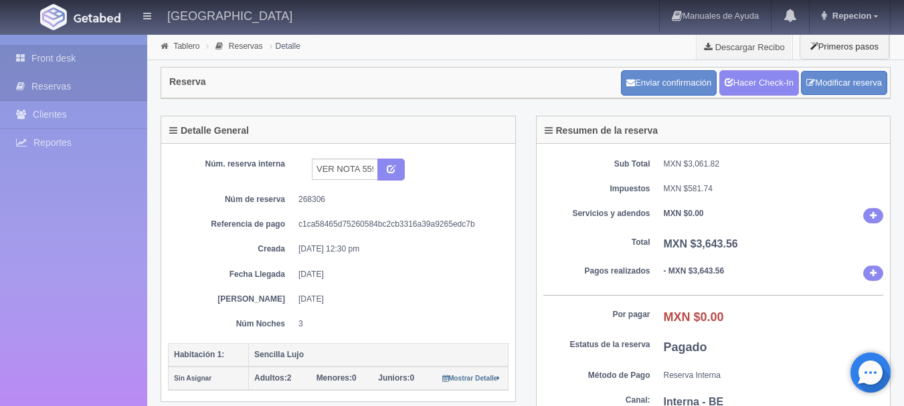
click at [110, 57] on link "Front desk" at bounding box center [73, 58] width 147 height 27
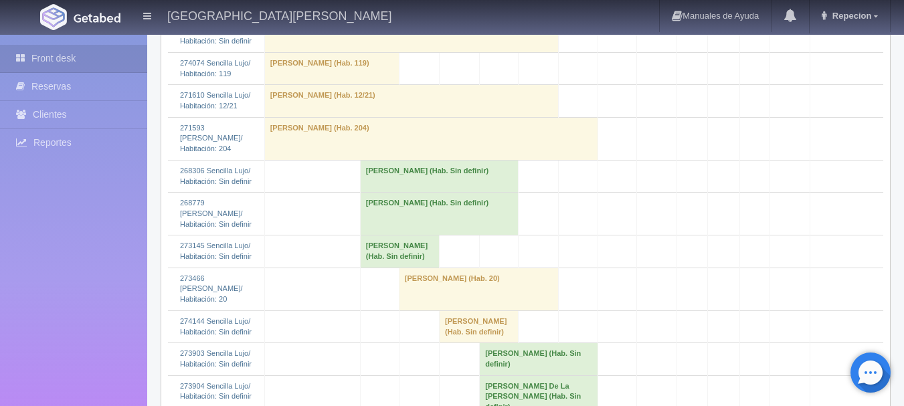
scroll to position [1204, 0]
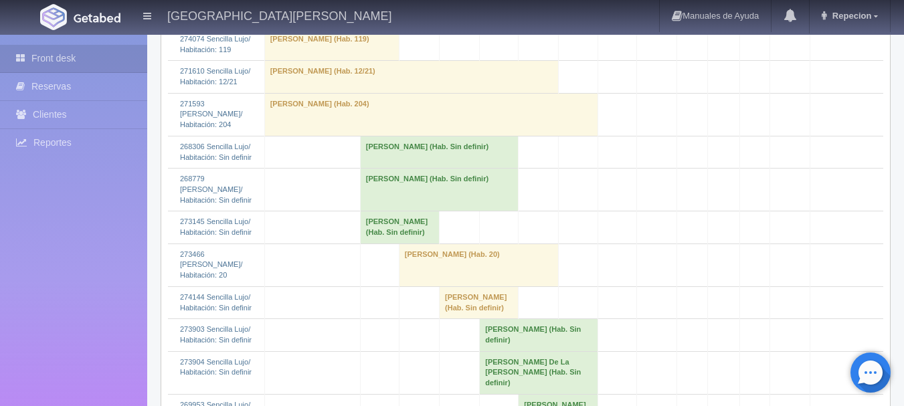
click at [456, 201] on td "[PERSON_NAME] (Hab. Sin definir)" at bounding box center [439, 190] width 159 height 43
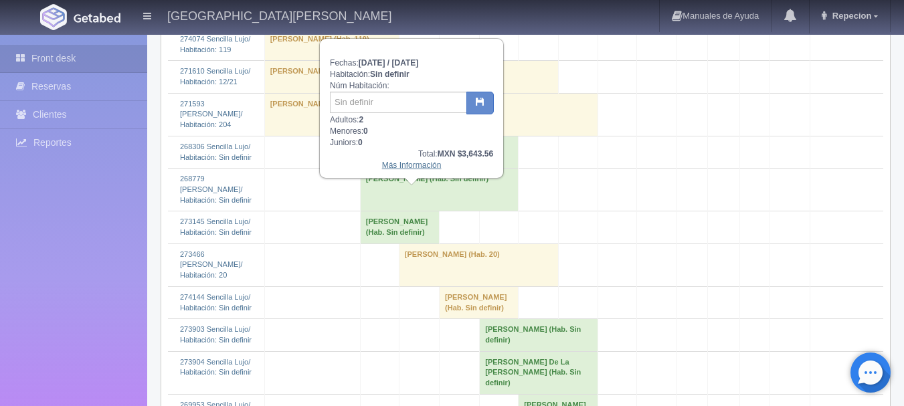
click at [400, 170] on link "Más Información" at bounding box center [412, 165] width 60 height 9
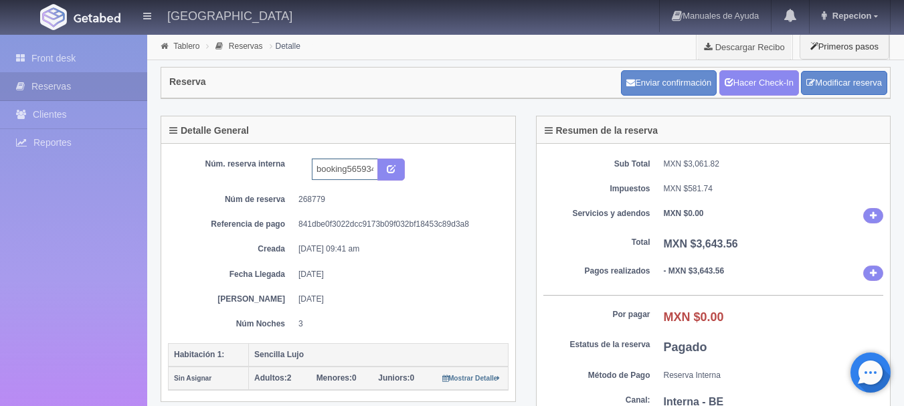
scroll to position [0, 24]
drag, startPoint x: 348, startPoint y: 170, endPoint x: 369, endPoint y: 170, distance: 20.7
click at [369, 170] on input "booking5659343204" at bounding box center [345, 169] width 66 height 21
click at [322, 169] on input "booking5659343204" at bounding box center [345, 169] width 66 height 21
drag, startPoint x: 325, startPoint y: 170, endPoint x: 376, endPoint y: 169, distance: 51.5
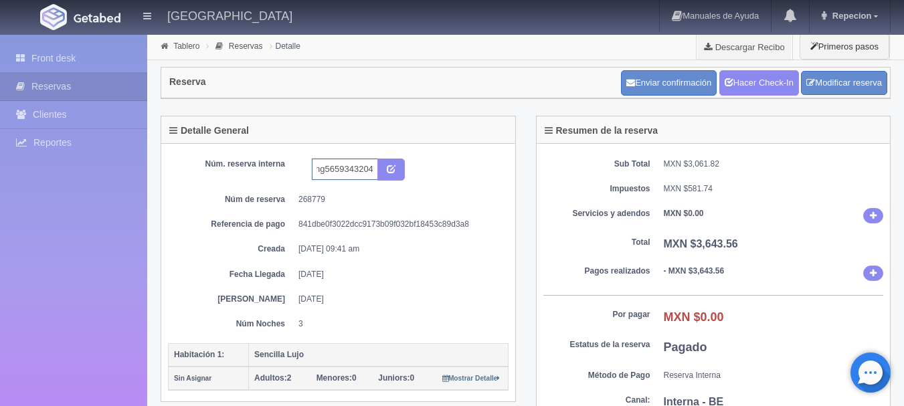
click at [376, 169] on input "booking5659343204" at bounding box center [345, 169] width 66 height 21
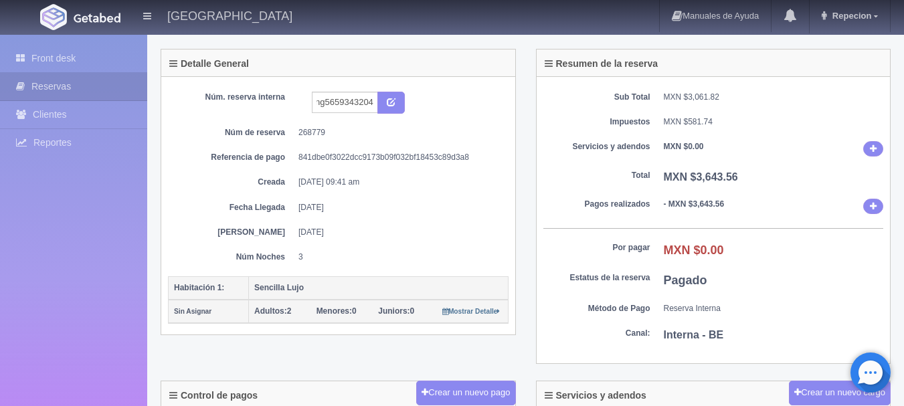
scroll to position [0, 0]
click at [48, 51] on link "Front desk" at bounding box center [73, 58] width 147 height 27
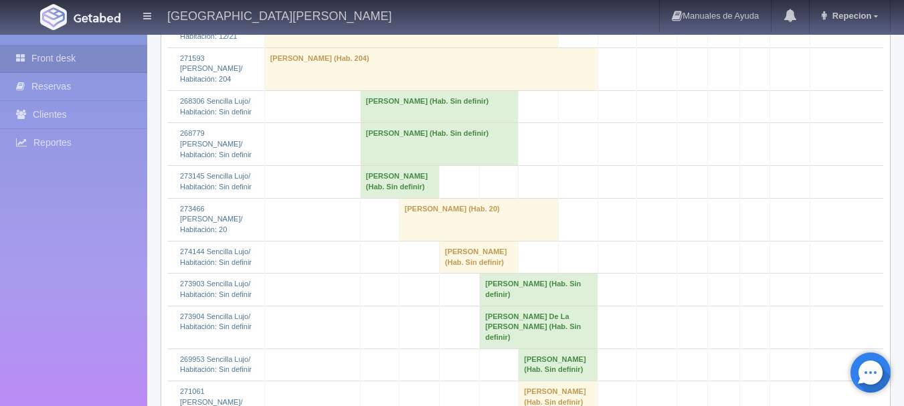
scroll to position [1271, 0]
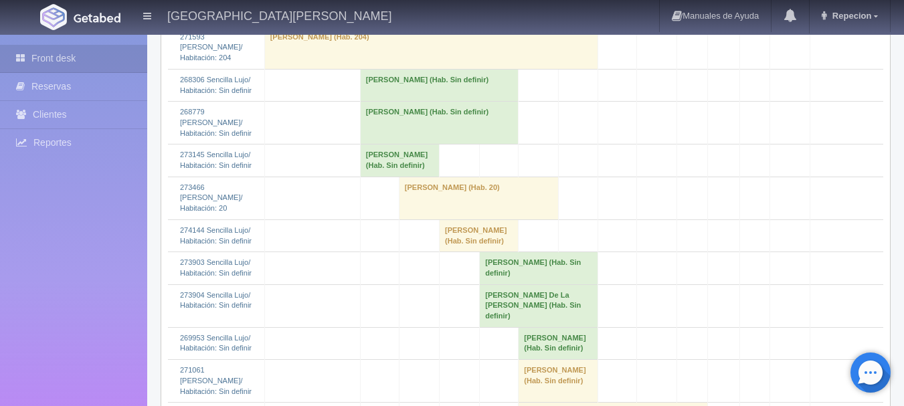
click at [365, 175] on td "[PERSON_NAME] (Hab. Sin definir)" at bounding box center [399, 161] width 79 height 32
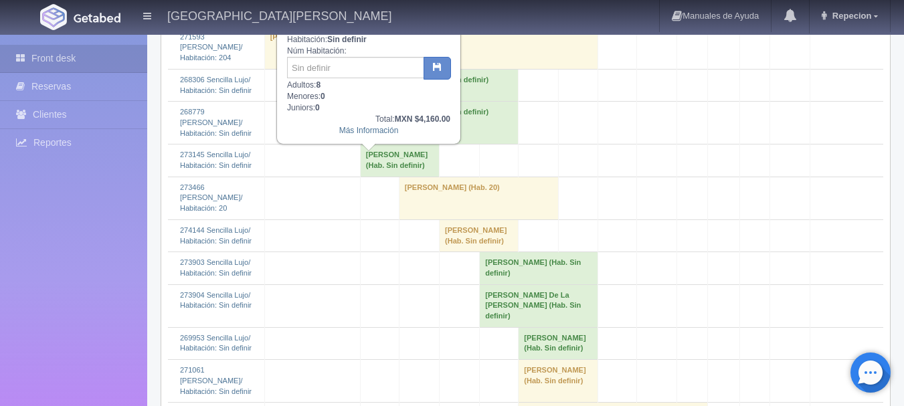
click at [476, 145] on td "Marcin Ajdukiewicz (Hab. Sin definir)" at bounding box center [439, 123] width 159 height 43
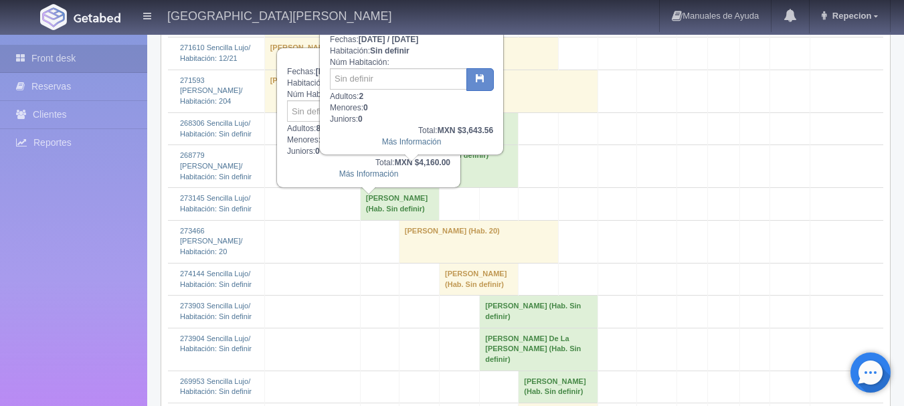
scroll to position [1204, 0]
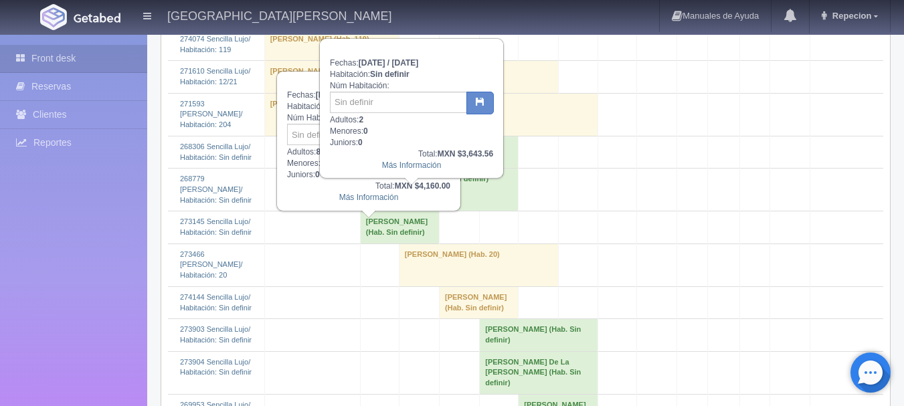
click at [559, 205] on td at bounding box center [578, 190] width 39 height 43
click at [469, 176] on div "Fechas: 2025-09-27 / 2025-09-30 Habitación: Sin definir Núm Habitación: Adultos…" at bounding box center [412, 108] width 182 height 138
click at [452, 211] on td "Marcin Ajdukiewicz (Hab. Sin definir)" at bounding box center [439, 190] width 159 height 43
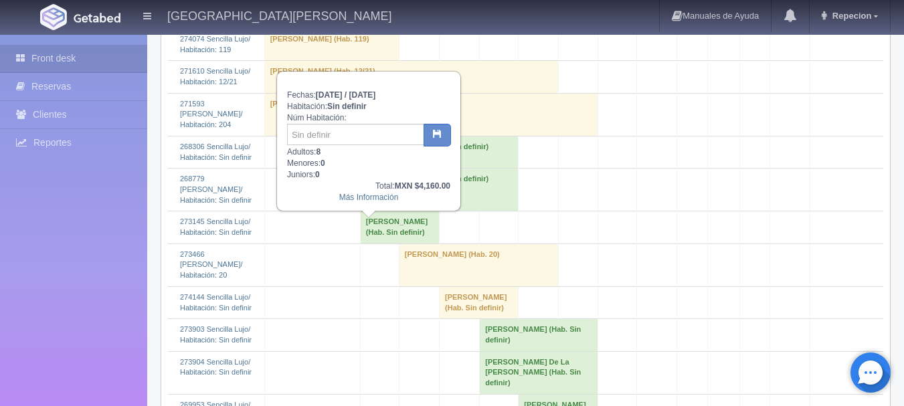
click at [403, 244] on td "josue resendiz (Hab. Sin definir)" at bounding box center [399, 227] width 79 height 32
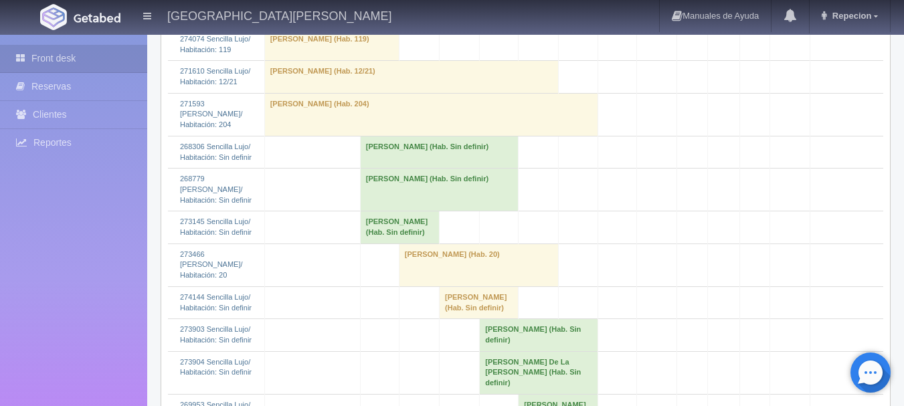
click at [375, 210] on td "Marcin Ajdukiewicz (Hab. Sin definir)" at bounding box center [439, 190] width 159 height 43
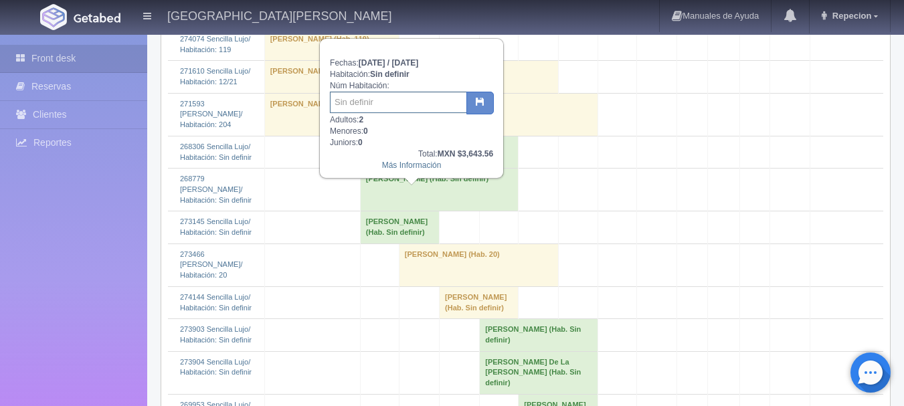
click at [389, 110] on input "text" at bounding box center [398, 102] width 137 height 21
type input "53"
click at [479, 108] on button "button" at bounding box center [479, 103] width 27 height 23
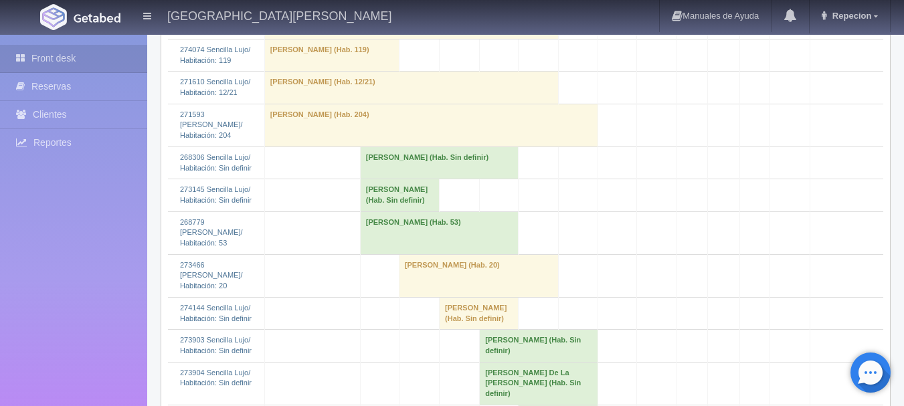
scroll to position [1204, 0]
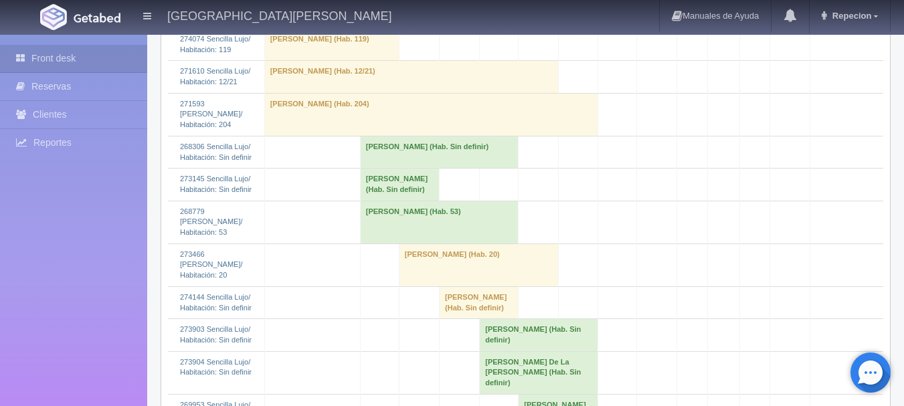
click at [393, 168] on td "[PERSON_NAME] (Hab. Sin definir)" at bounding box center [439, 152] width 159 height 32
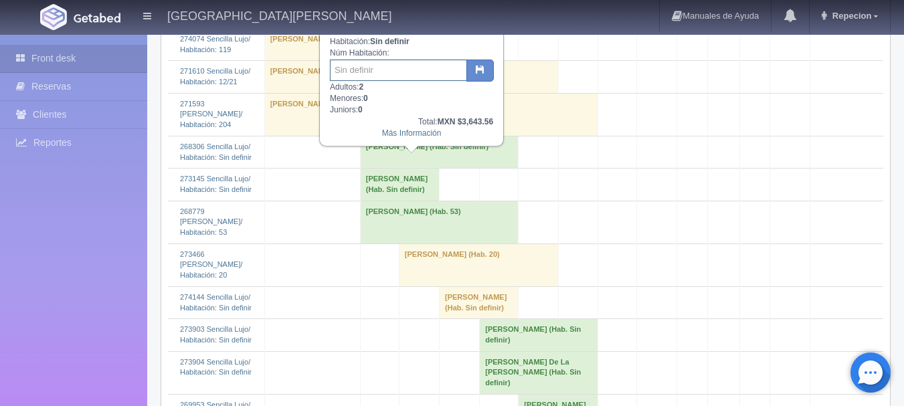
click at [413, 74] on input "text" at bounding box center [398, 70] width 137 height 21
type input "42"
click at [486, 70] on button "button" at bounding box center [479, 71] width 27 height 23
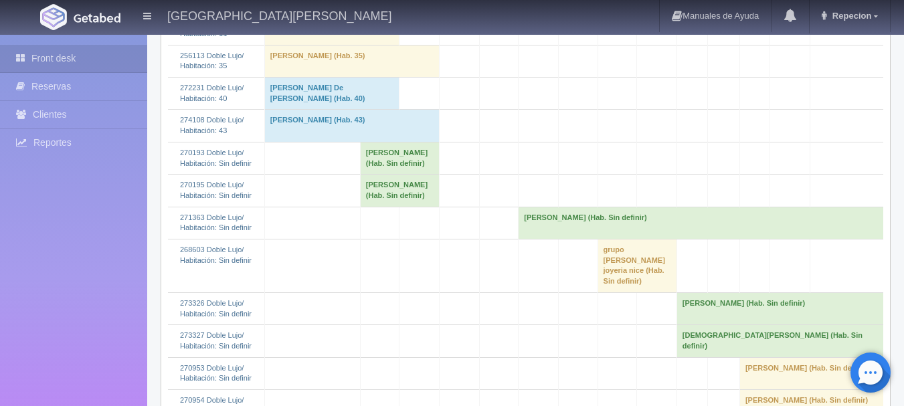
scroll to position [335, 0]
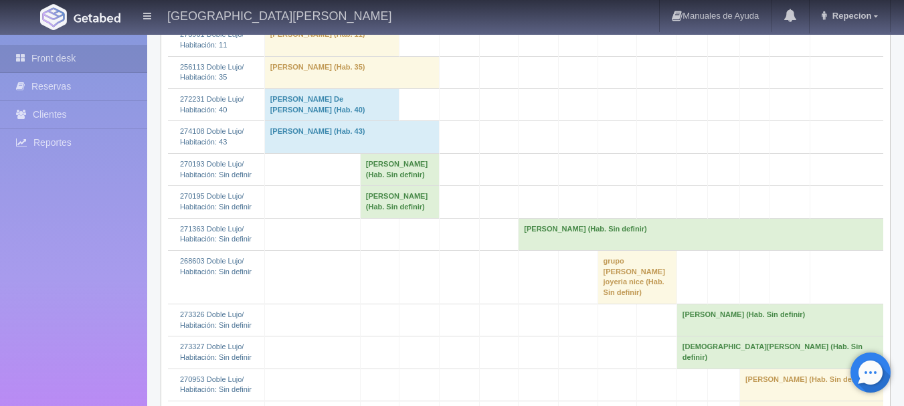
click at [381, 185] on td "josue resendiz (Hab. Sin definir)" at bounding box center [399, 169] width 79 height 32
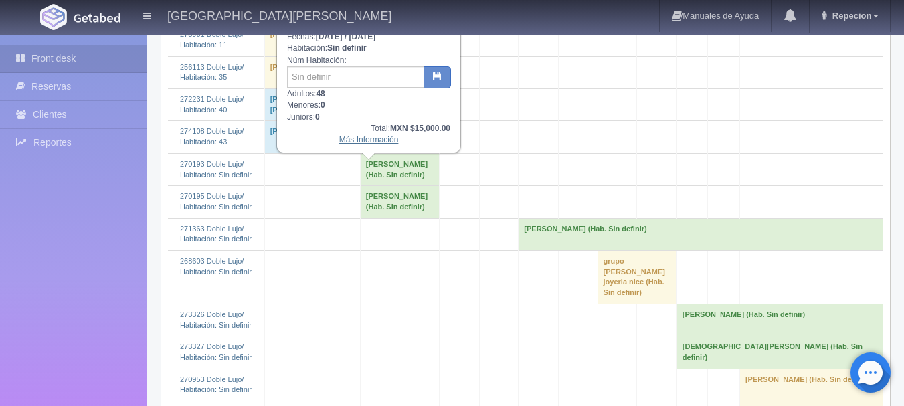
click at [362, 143] on link "Más Información" at bounding box center [369, 139] width 60 height 9
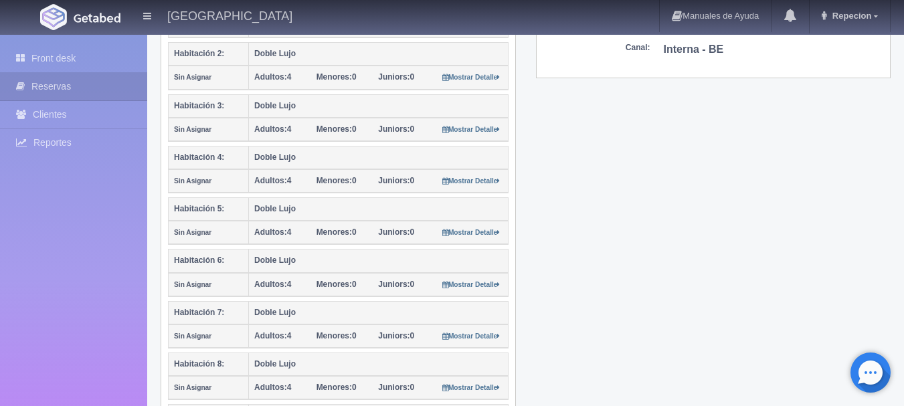
scroll to position [669, 0]
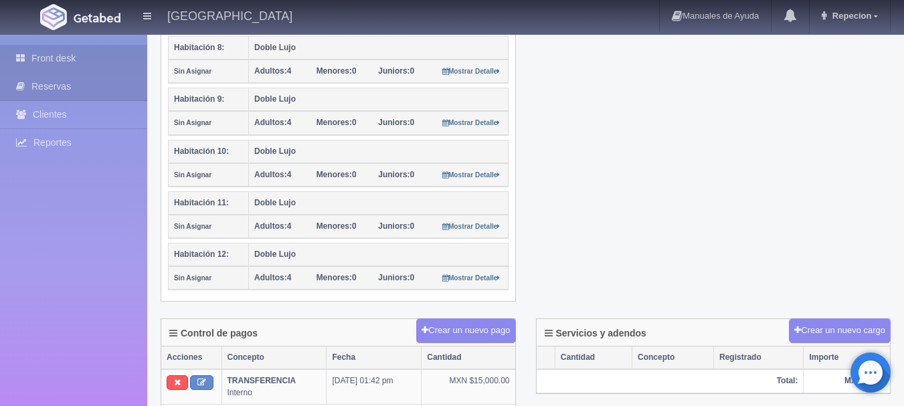
click at [94, 65] on link "Front desk" at bounding box center [73, 58] width 147 height 27
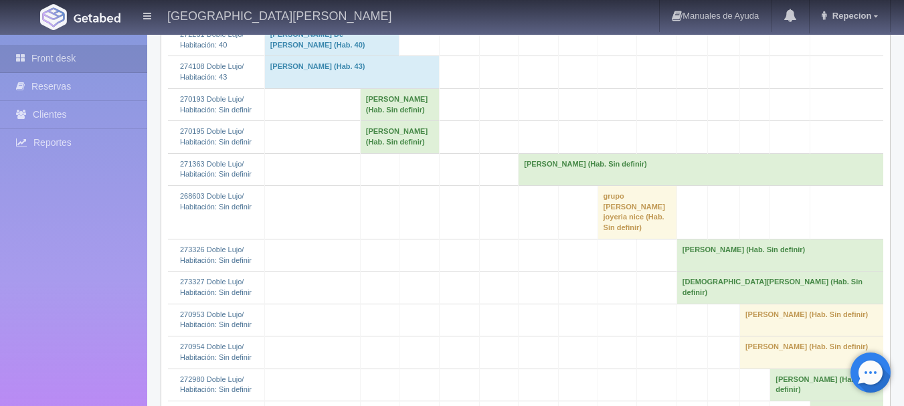
scroll to position [401, 0]
click at [360, 144] on td "JOSUE RESENDIZ (Hab. Sin definir)" at bounding box center [399, 135] width 79 height 32
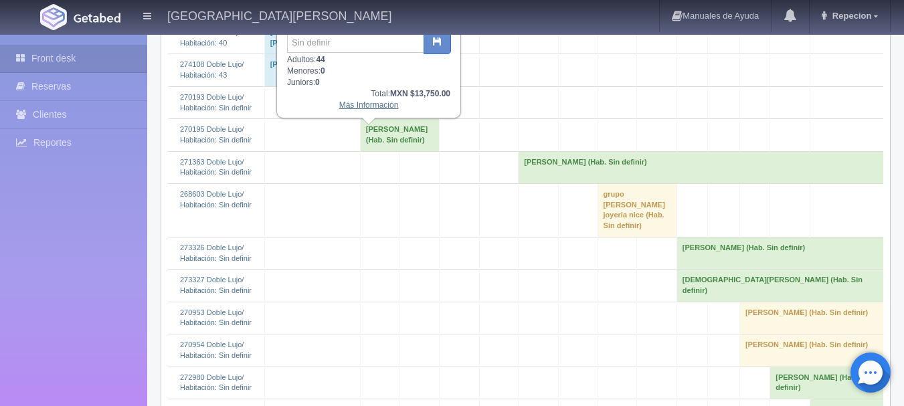
click at [367, 108] on link "Más Información" at bounding box center [369, 104] width 60 height 9
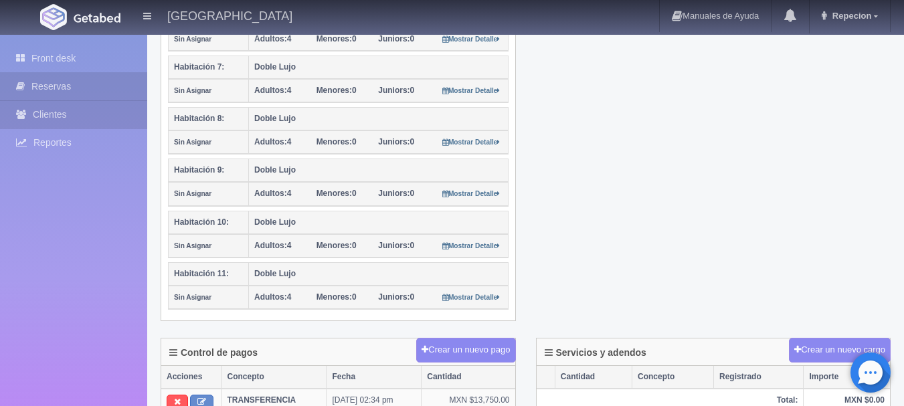
scroll to position [535, 0]
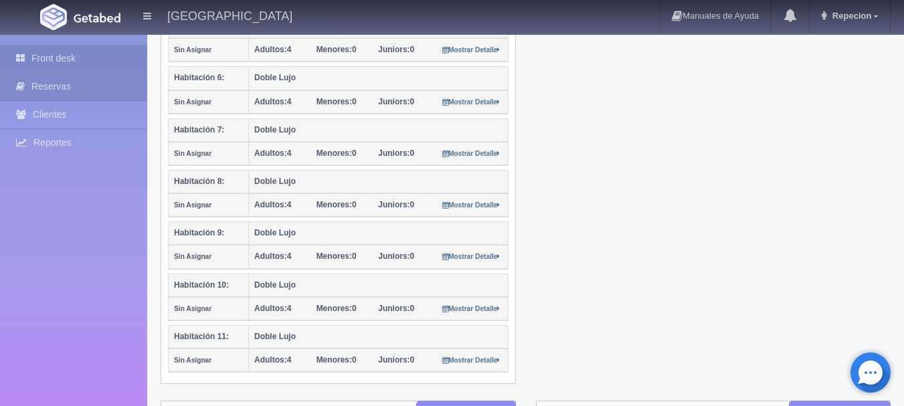
click at [105, 62] on link "Front desk" at bounding box center [73, 58] width 147 height 27
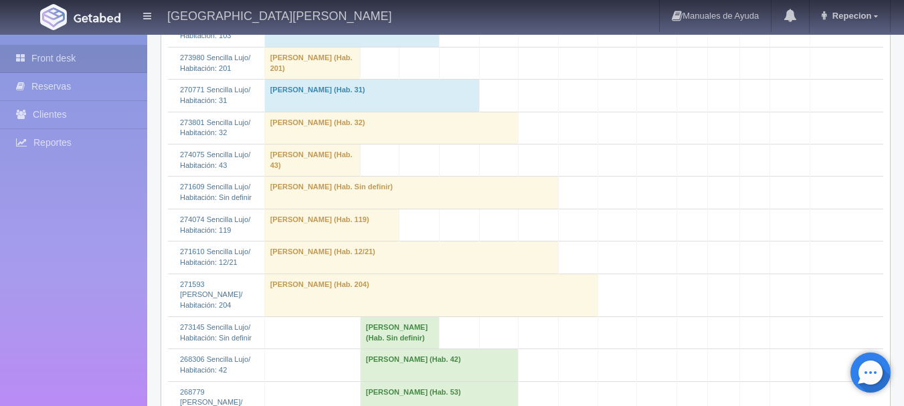
scroll to position [1204, 0]
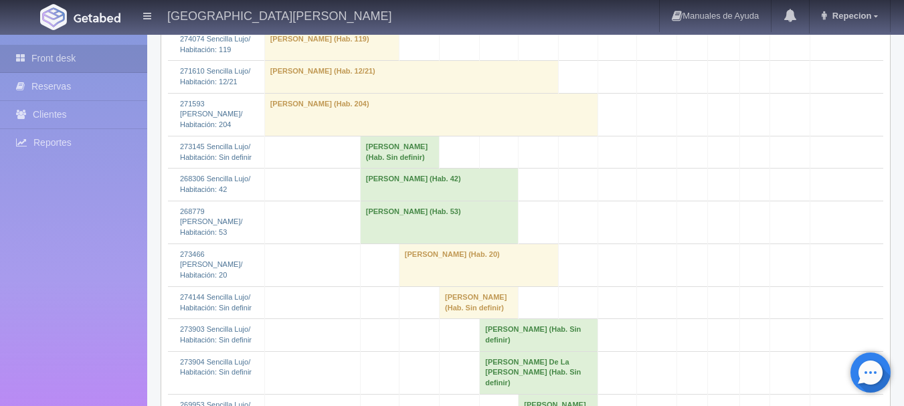
click at [375, 168] on td "[PERSON_NAME] (Hab. Sin definir)" at bounding box center [399, 152] width 79 height 32
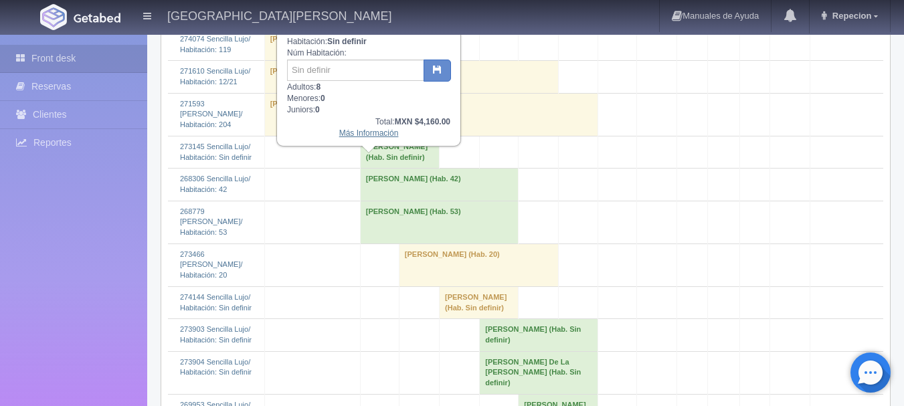
click at [388, 138] on link "Más Información" at bounding box center [369, 132] width 60 height 9
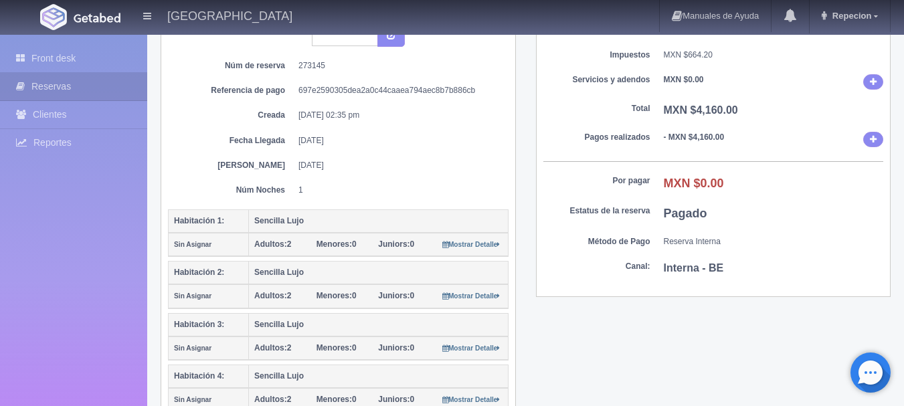
scroll to position [67, 0]
